Goal: Navigation & Orientation: Find specific page/section

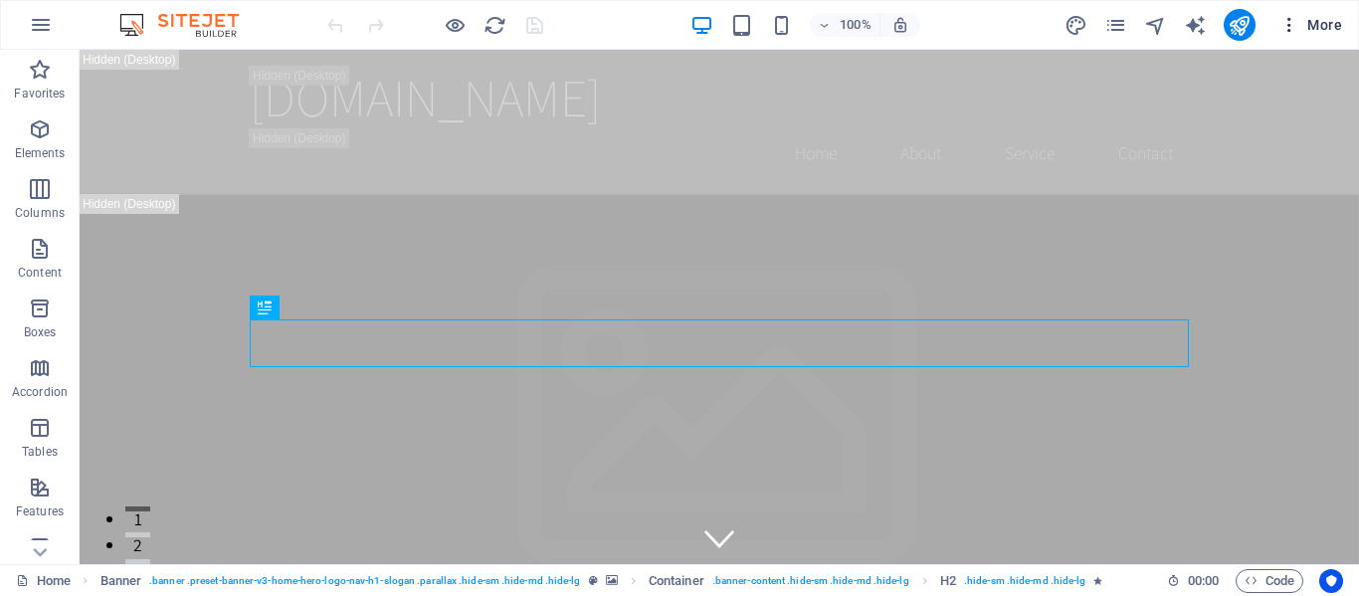
click at [1292, 22] on icon "button" at bounding box center [1289, 25] width 20 height 20
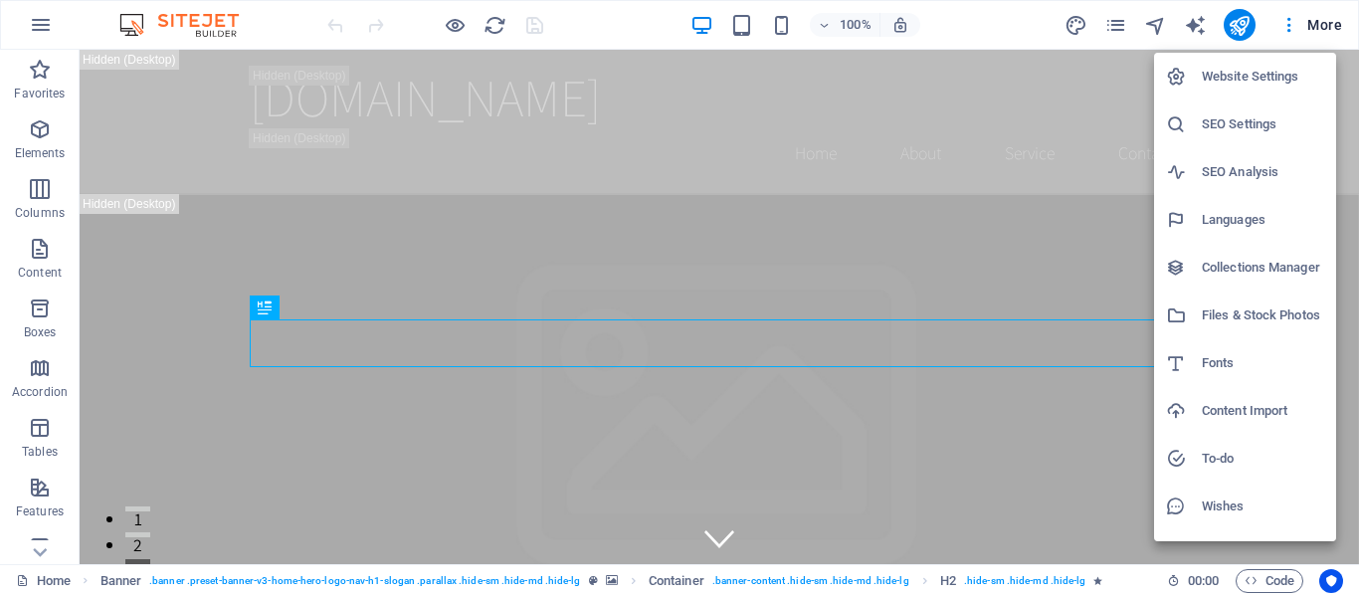
click at [646, 17] on div at bounding box center [679, 298] width 1359 height 596
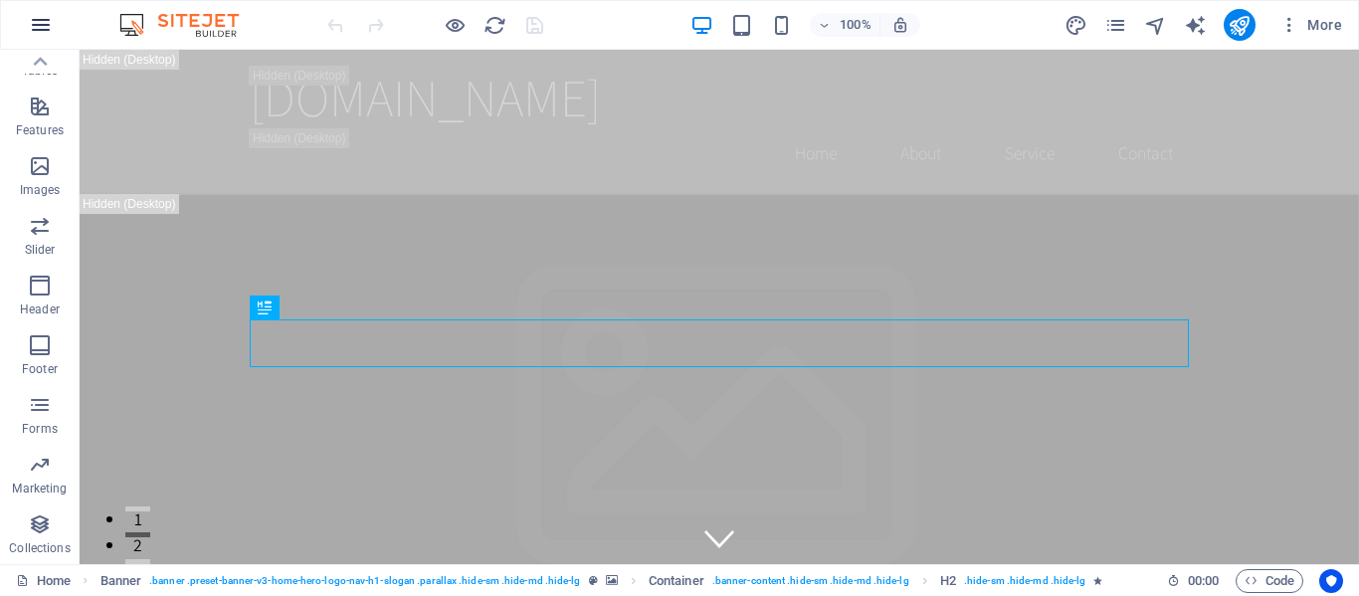
click at [40, 22] on icon "button" at bounding box center [41, 25] width 24 height 24
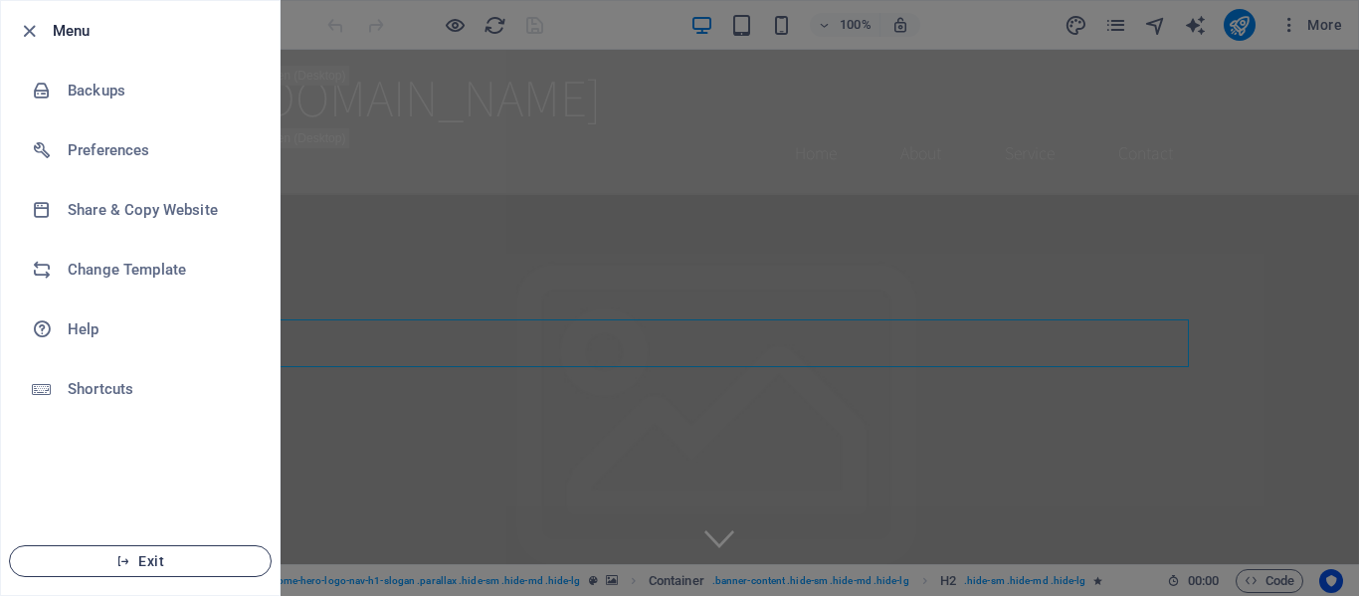
click at [149, 554] on span "Exit" at bounding box center [140, 561] width 229 height 16
click at [147, 557] on span "Exit" at bounding box center [140, 561] width 229 height 16
click at [436, 433] on div at bounding box center [679, 298] width 1359 height 596
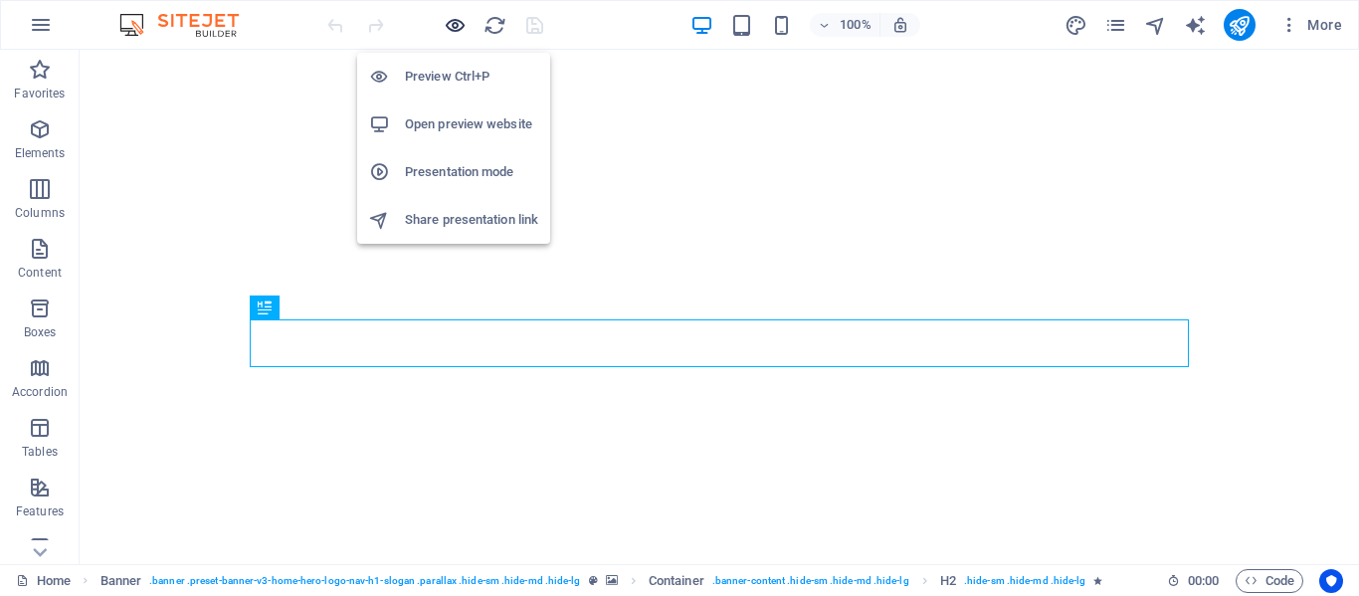
click at [449, 26] on icon "button" at bounding box center [455, 25] width 23 height 23
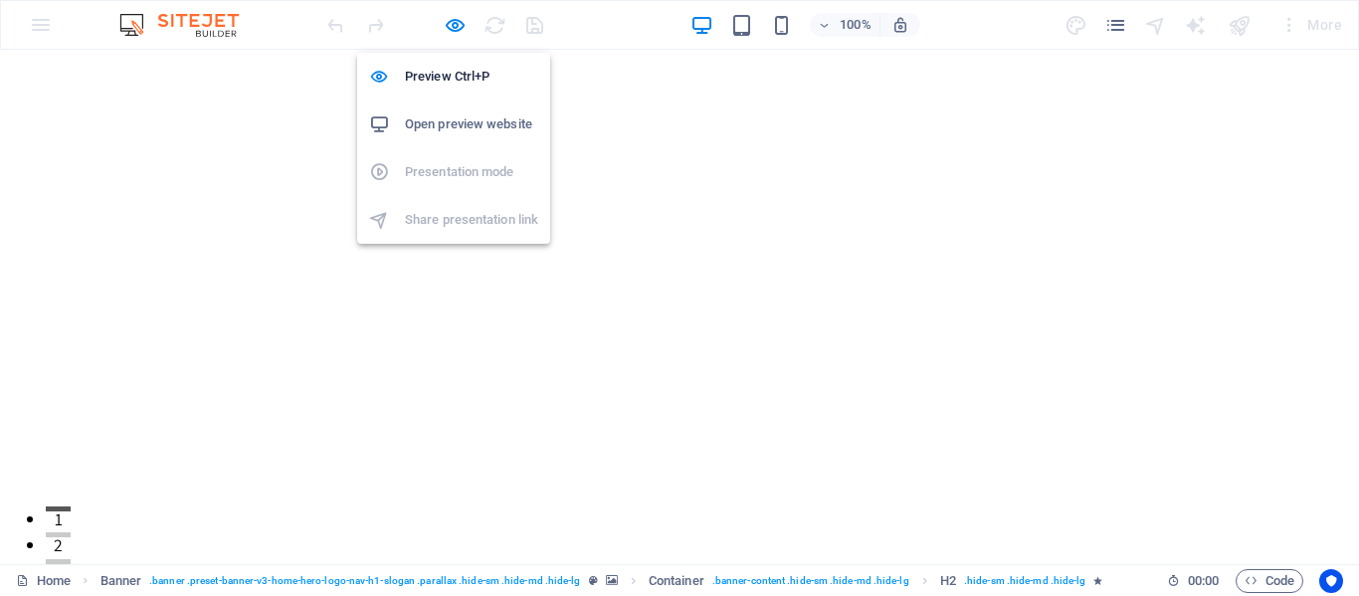
click at [465, 122] on h6 "Open preview website" at bounding box center [471, 124] width 133 height 24
